Goal: Find specific page/section: Locate a particular part of the current website

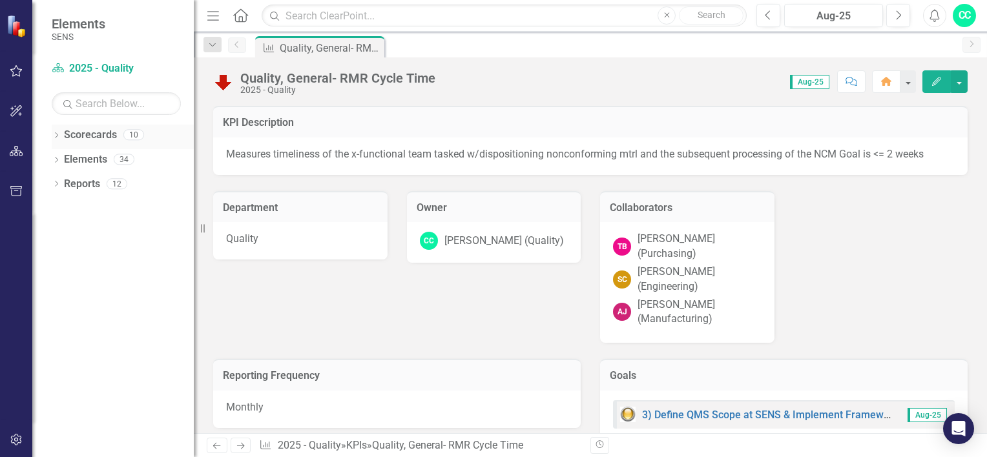
click at [54, 138] on icon "Dropdown" at bounding box center [56, 136] width 9 height 7
click at [56, 186] on icon "Dropdown" at bounding box center [56, 184] width 9 height 7
click at [63, 259] on icon "Dropdown" at bounding box center [62, 258] width 9 height 7
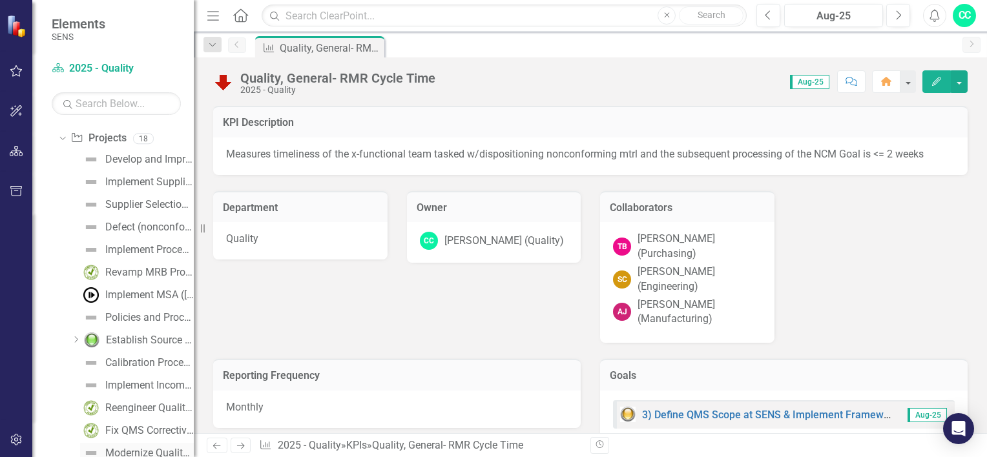
scroll to position [194, 0]
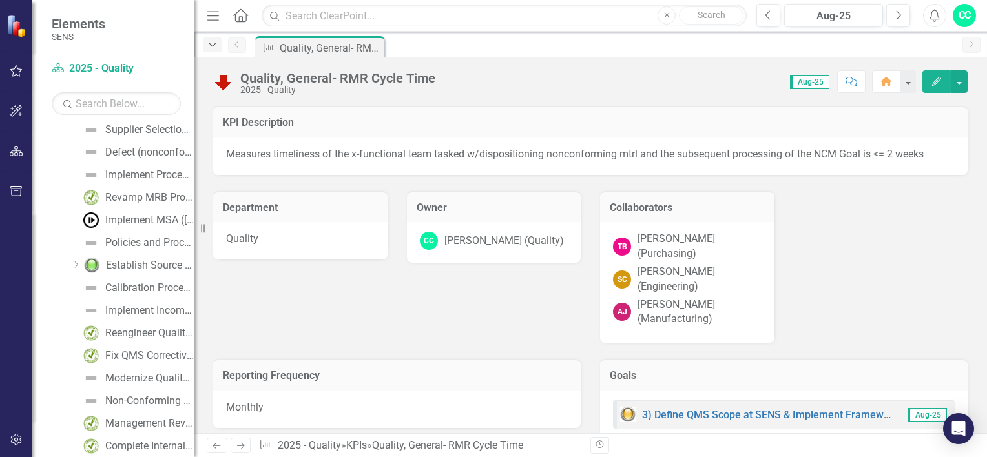
click at [213, 46] on icon "Dropdown" at bounding box center [213, 45] width 12 height 9
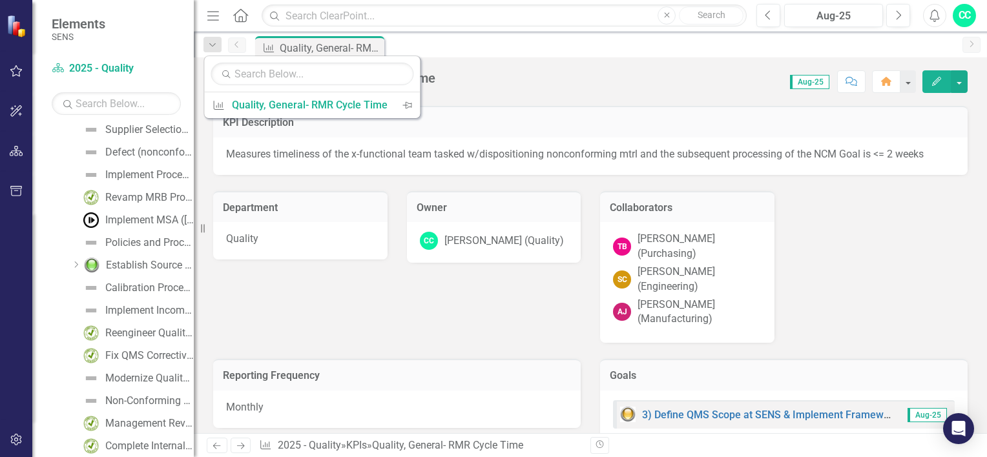
click at [459, 36] on div "KPI Quality, General- RMR Cycle Time Pin" at bounding box center [604, 46] width 703 height 21
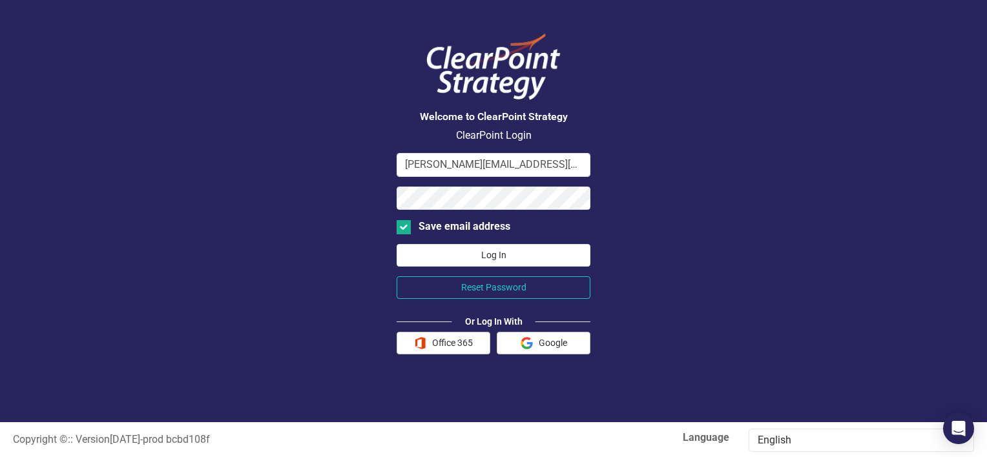
click at [480, 251] on button "Log In" at bounding box center [494, 255] width 194 height 23
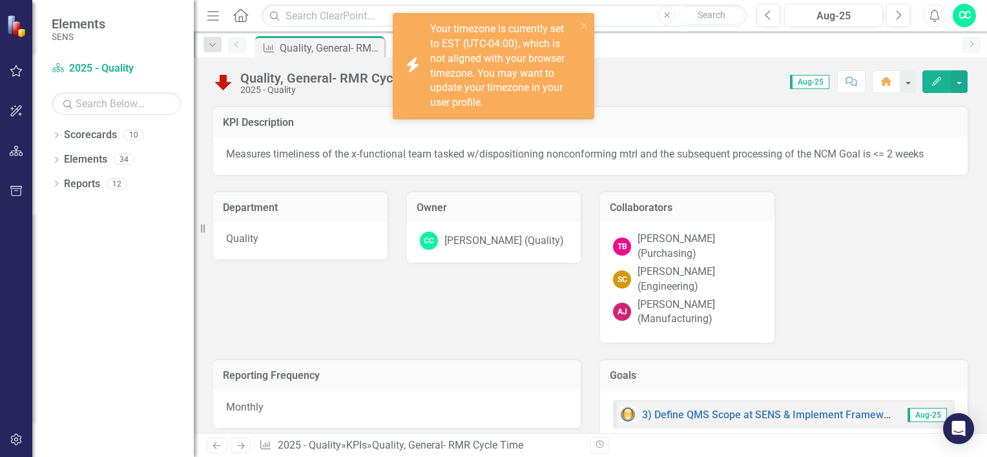
click at [59, 128] on div "Dropdown Scorecards 10" at bounding box center [123, 137] width 142 height 25
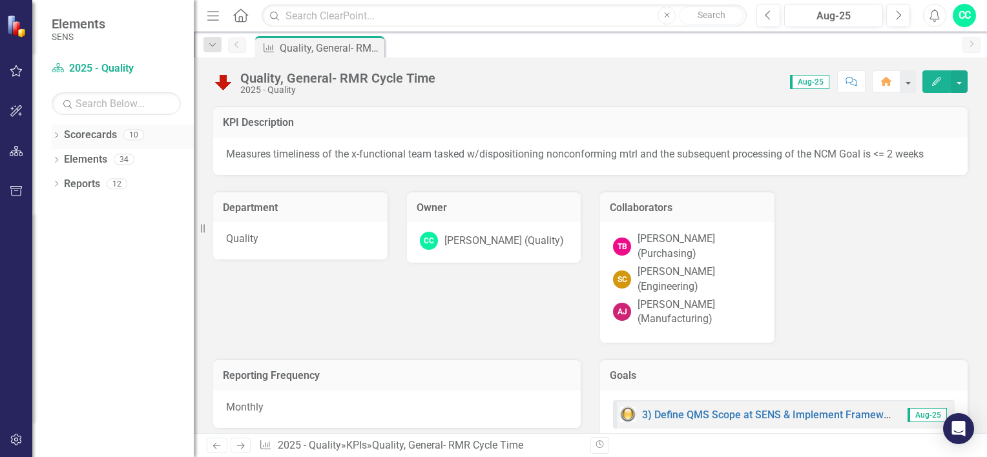
click at [56, 136] on icon "Dropdown" at bounding box center [56, 136] width 9 height 7
click at [59, 158] on icon "Dropdown" at bounding box center [63, 159] width 10 height 8
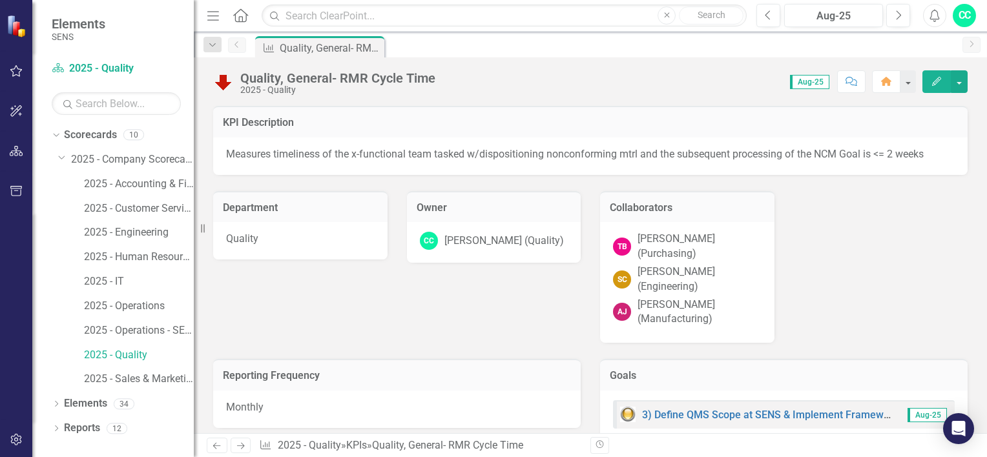
drag, startPoint x: 151, startPoint y: 320, endPoint x: 393, endPoint y: 239, distance: 254.9
click at [151, 321] on div "2025 - Operations - SENS Legacy KPIs" at bounding box center [139, 330] width 110 height 21
click at [146, 333] on link "2025 - Operations - SENS Legacy KPIs" at bounding box center [139, 331] width 110 height 15
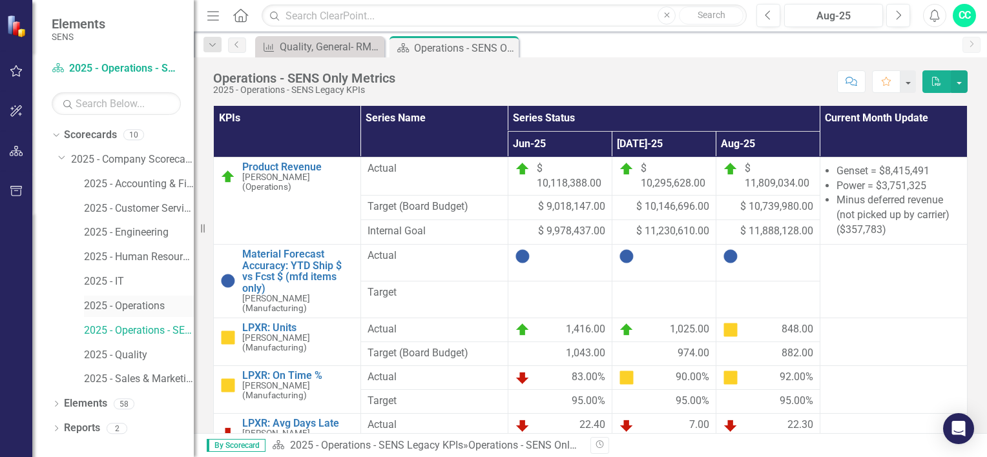
click at [139, 302] on link "2025 - Operations" at bounding box center [139, 306] width 110 height 15
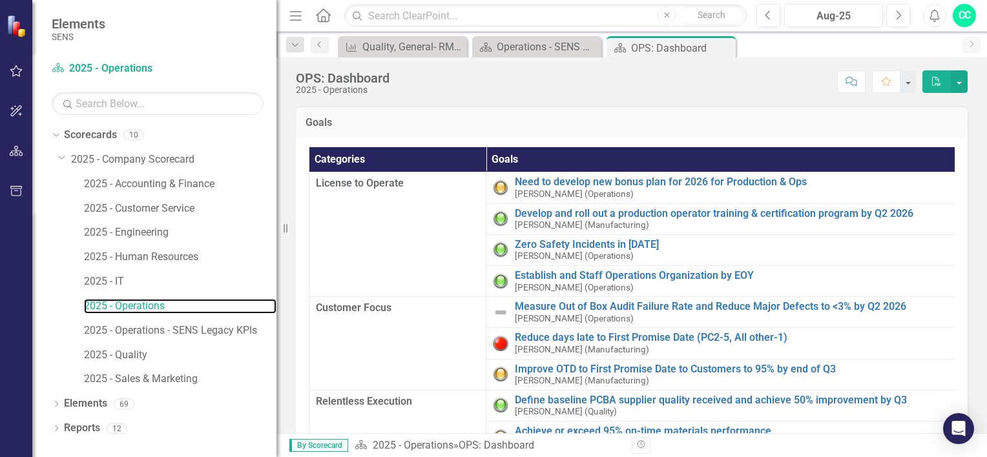
drag, startPoint x: 198, startPoint y: 229, endPoint x: 276, endPoint y: 222, distance: 79.2
click at [276, 222] on div "Resize" at bounding box center [281, 228] width 10 height 457
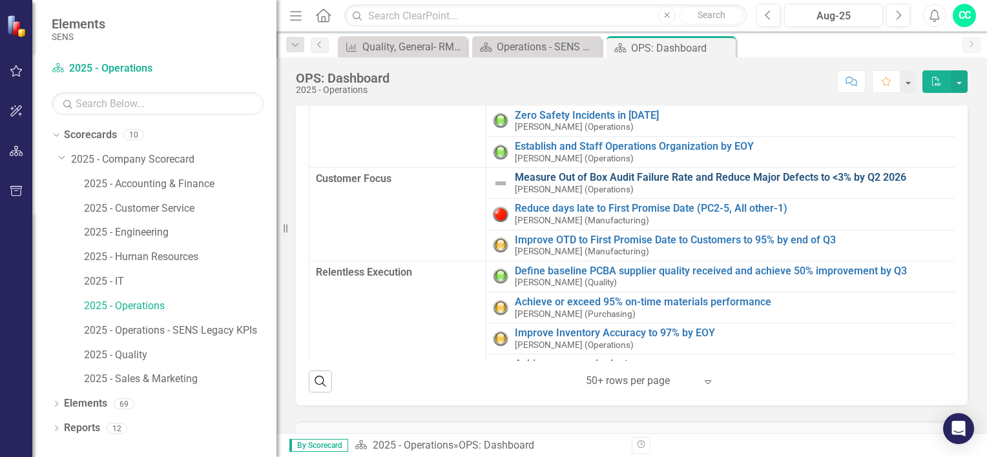
click at [618, 172] on link "Measure Out of Box Audit Failure Rate and Reduce Major Defects to <3% by Q2 2026" at bounding box center [763, 178] width 497 height 12
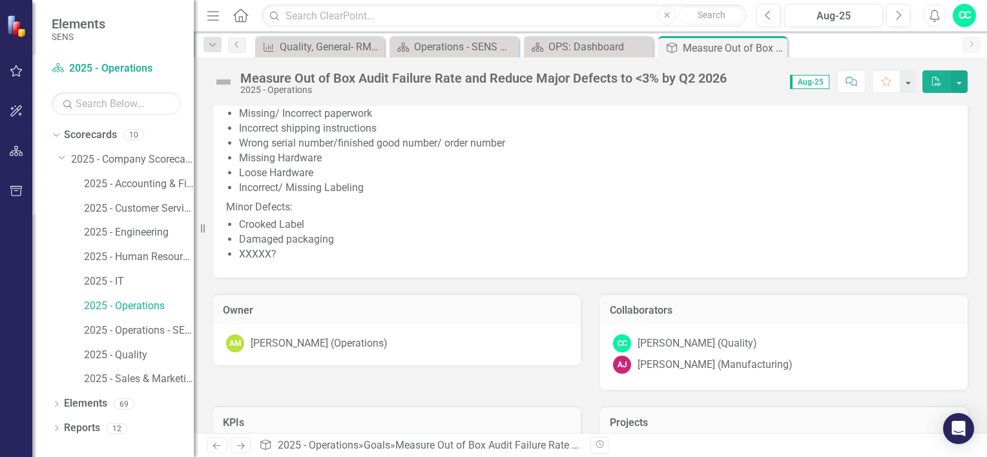
scroll to position [129, 0]
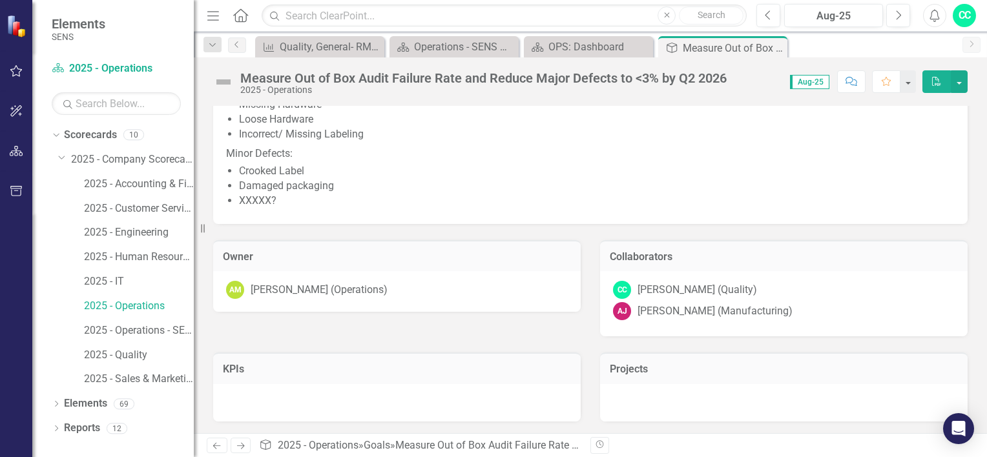
click at [637, 367] on h3 "Projects" at bounding box center [784, 370] width 348 height 12
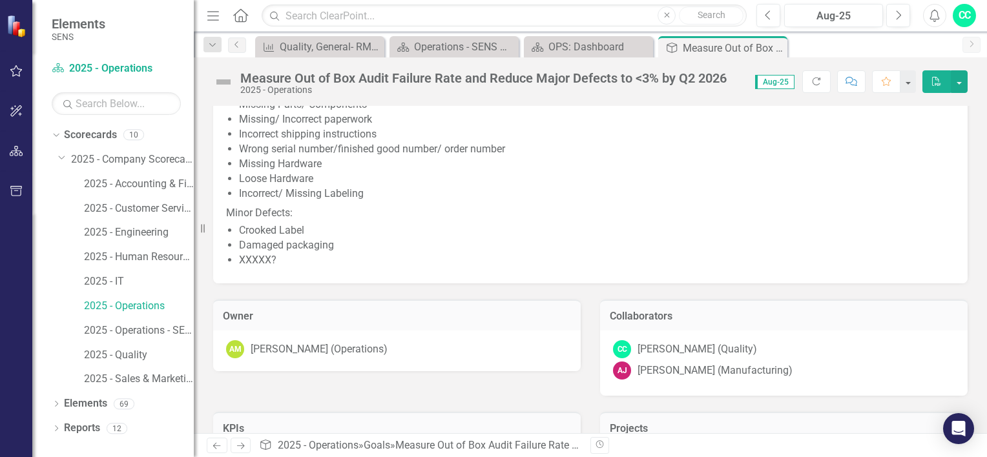
scroll to position [0, 0]
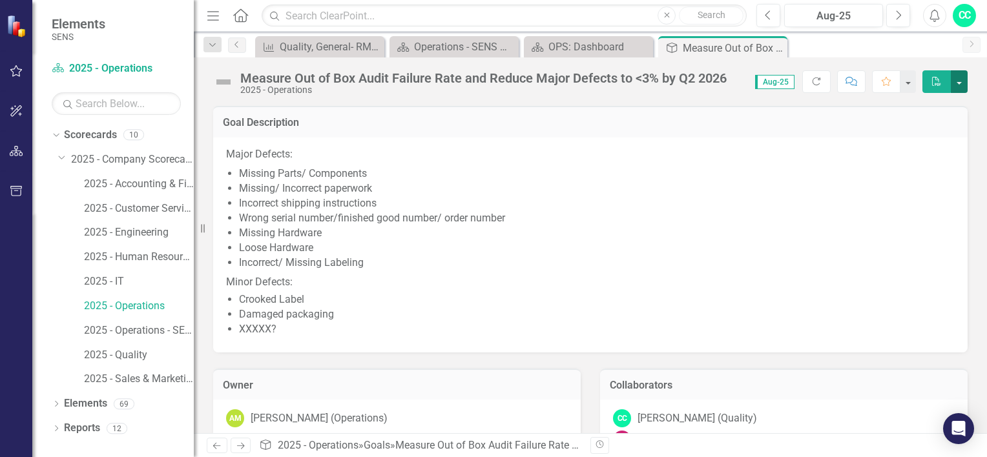
click at [956, 80] on button "button" at bounding box center [959, 81] width 17 height 23
click at [756, 209] on li "Incorrect shipping instructions" at bounding box center [597, 203] width 716 height 15
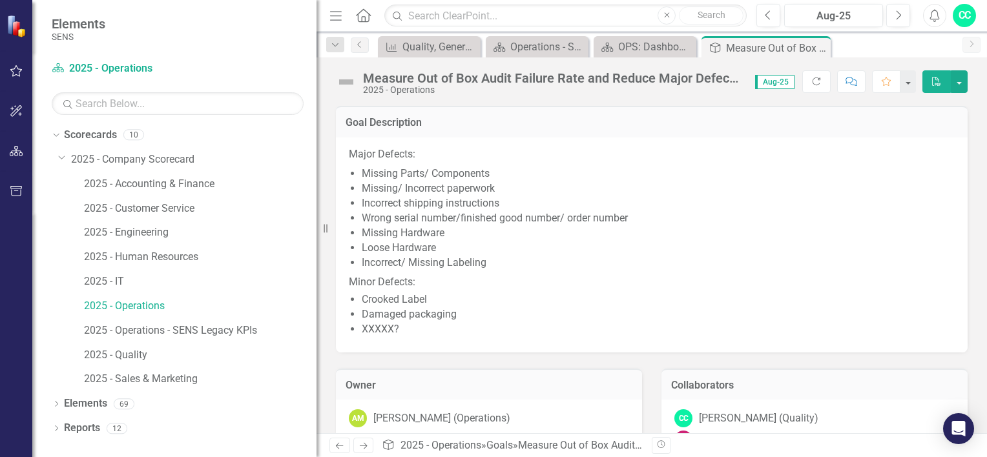
drag, startPoint x: 195, startPoint y: 223, endPoint x: 316, endPoint y: 219, distance: 121.5
click at [316, 219] on div "Resize" at bounding box center [321, 228] width 10 height 457
drag, startPoint x: 129, startPoint y: 358, endPoint x: 406, endPoint y: 364, distance: 277.1
click at [129, 358] on link "2025 - Quality" at bounding box center [200, 355] width 232 height 15
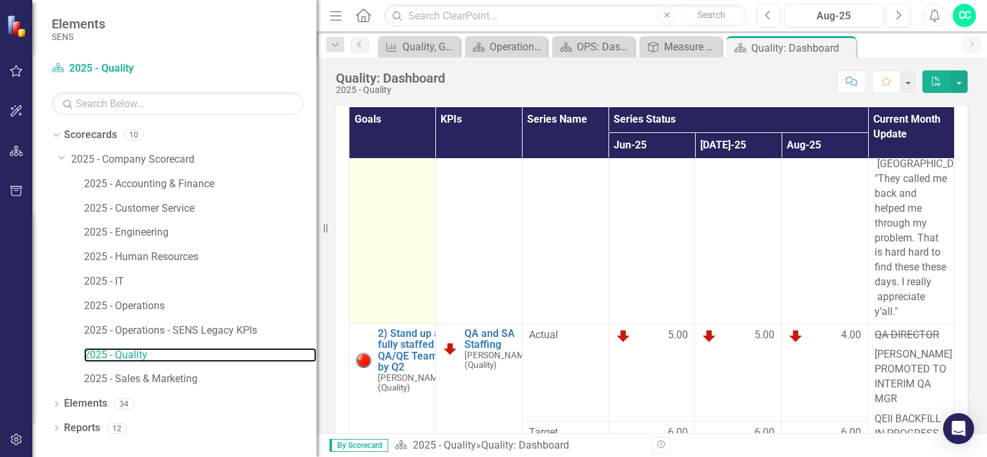
scroll to position [840, 0]
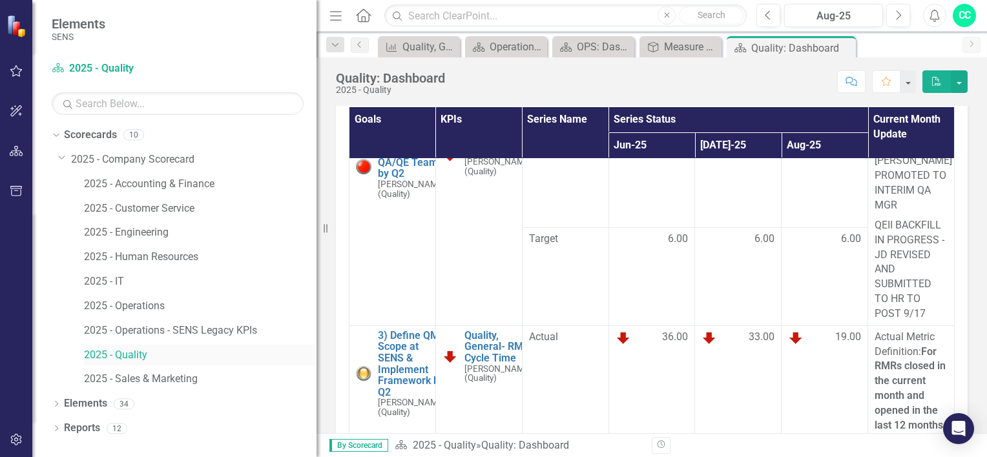
click at [130, 353] on link "2025 - Quality" at bounding box center [200, 355] width 232 height 15
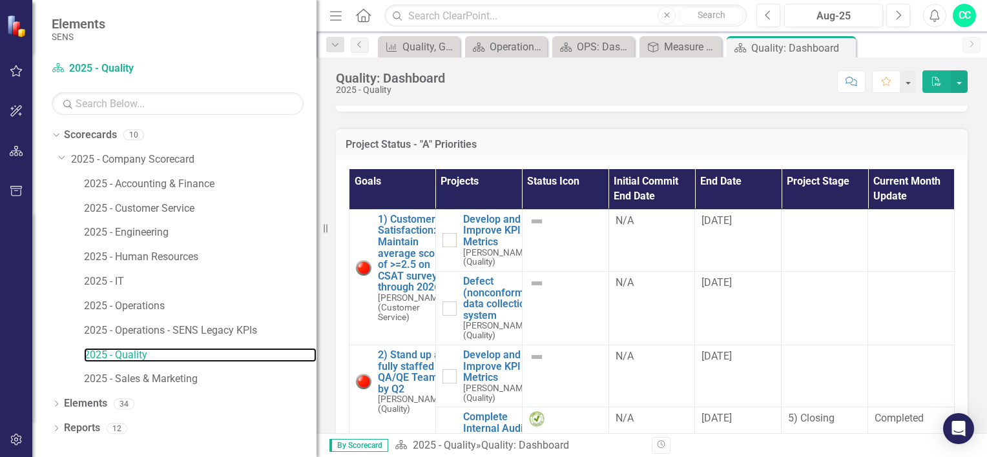
scroll to position [581, 0]
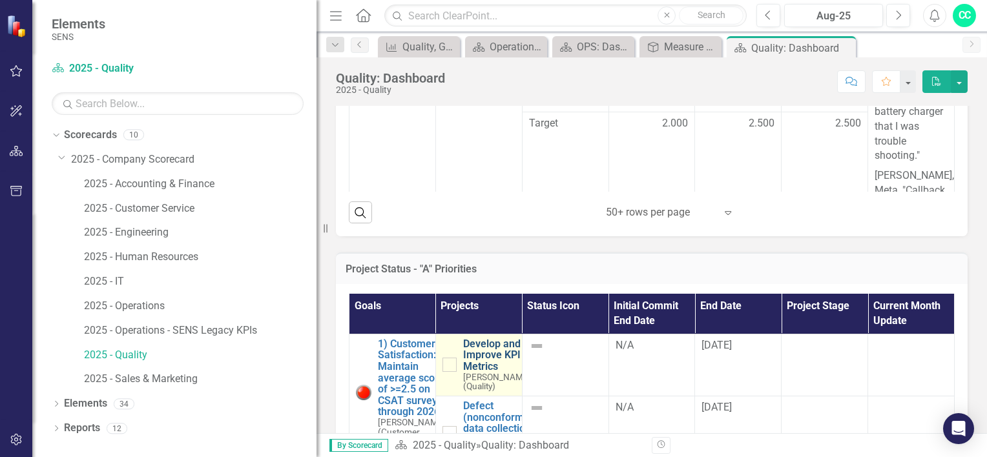
click at [485, 373] on link "Develop and Improve KPI Metrics" at bounding box center [497, 355] width 68 height 34
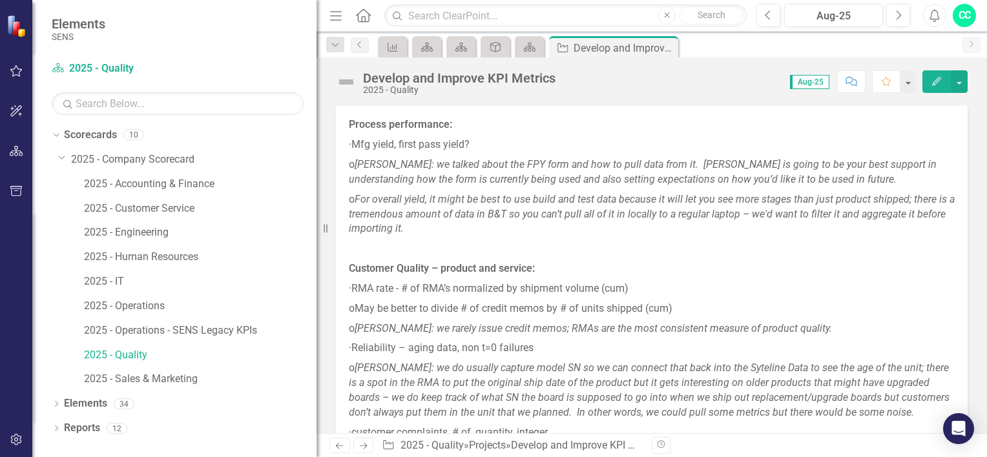
scroll to position [646, 0]
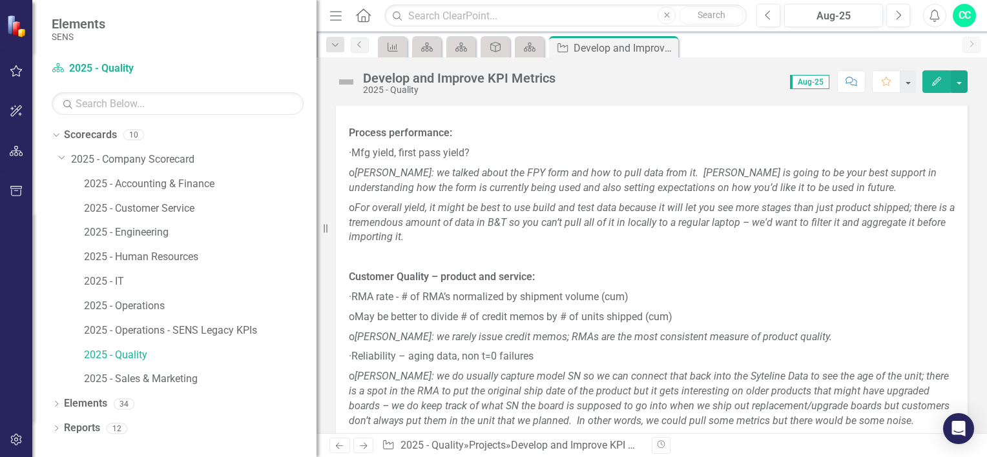
click at [599, 307] on p "· RMA rate - # of RMA’s normalized by shipment volume (cum)" at bounding box center [652, 297] width 606 height 20
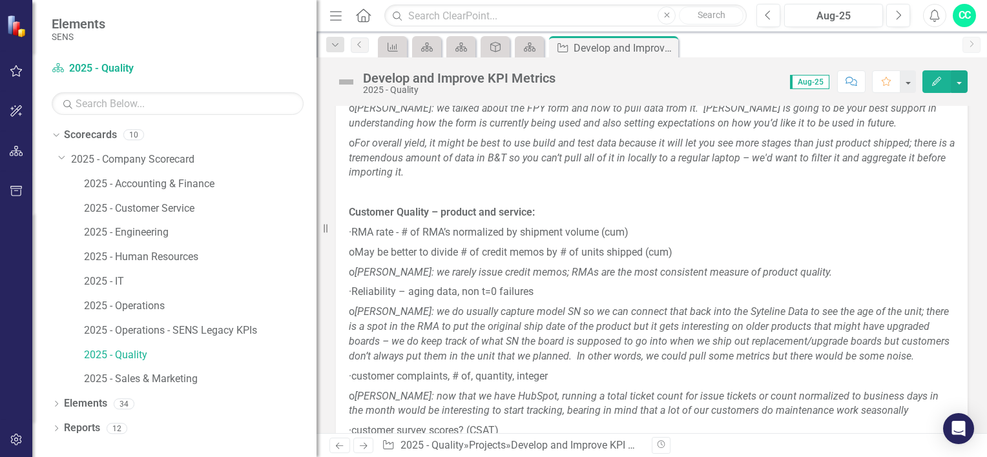
scroll to position [840, 0]
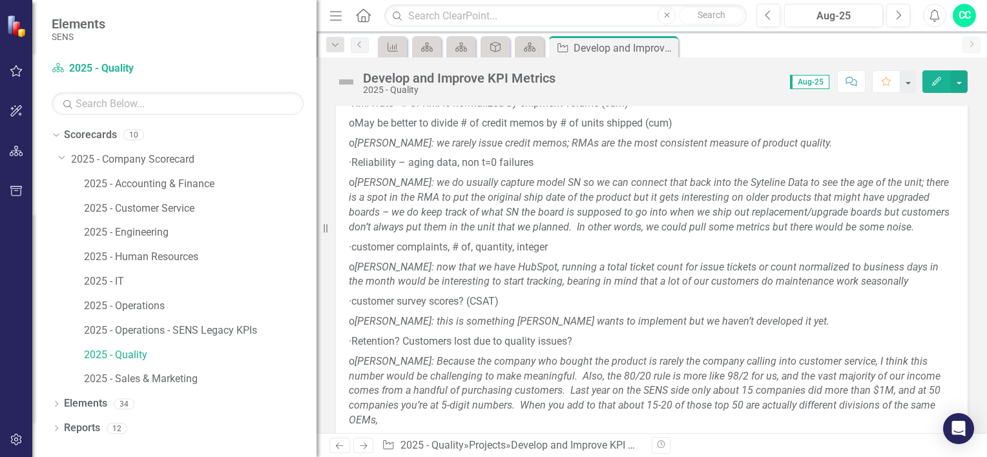
click at [515, 258] on p "· customer complaints, # of, quantity, integer" at bounding box center [652, 248] width 606 height 20
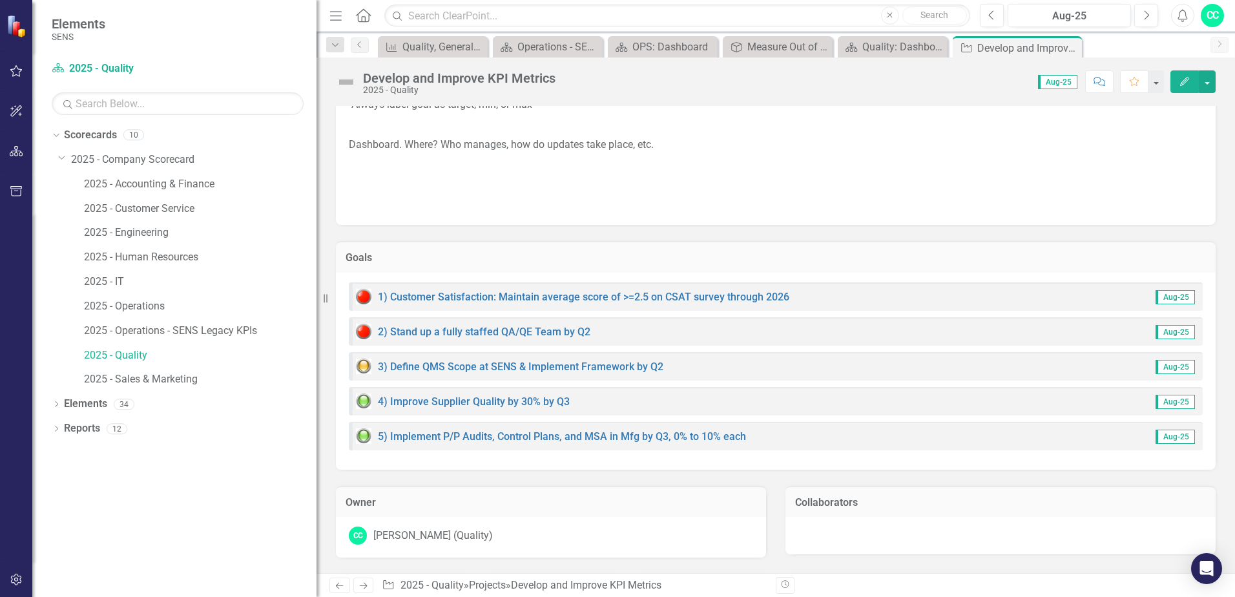
scroll to position [1716, 0]
